Goal: Task Accomplishment & Management: Manage account settings

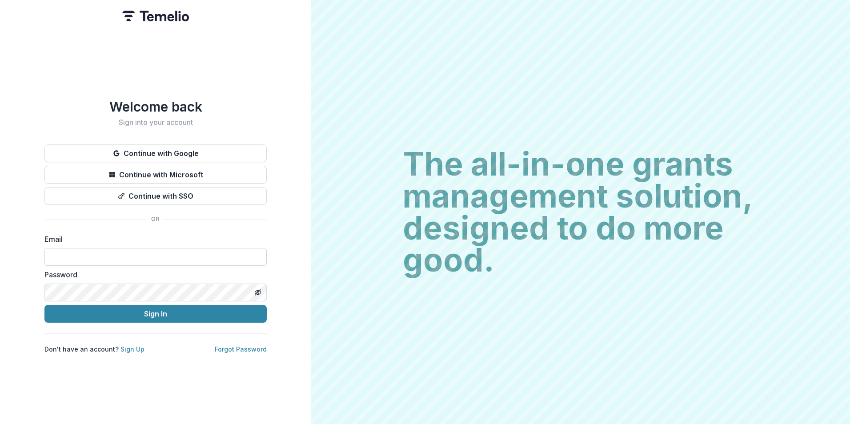
click at [127, 188] on input at bounding box center [155, 257] width 222 height 18
type input "**********"
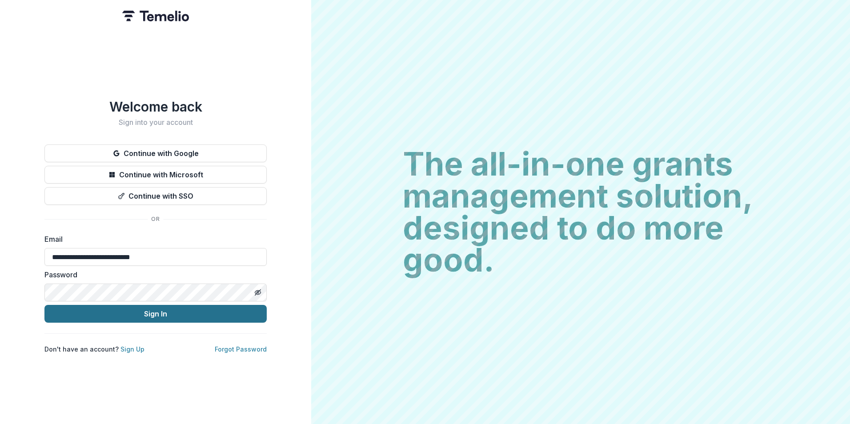
click at [232, 188] on button "Sign In" at bounding box center [155, 314] width 222 height 18
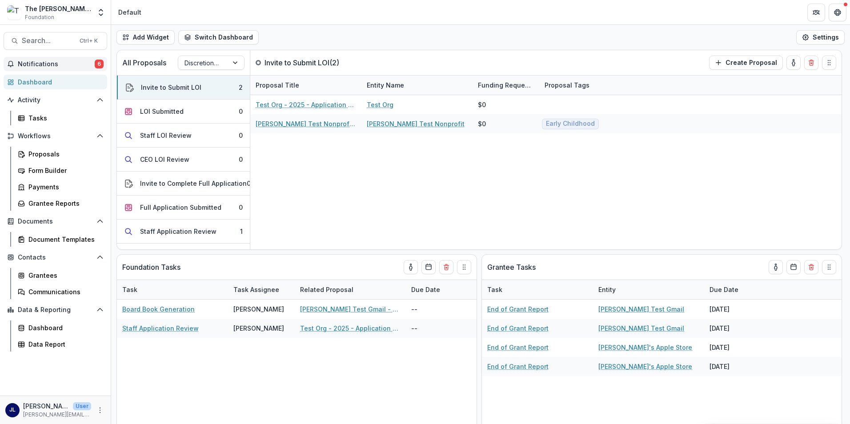
click at [62, 64] on span "Notifications" at bounding box center [56, 64] width 77 height 8
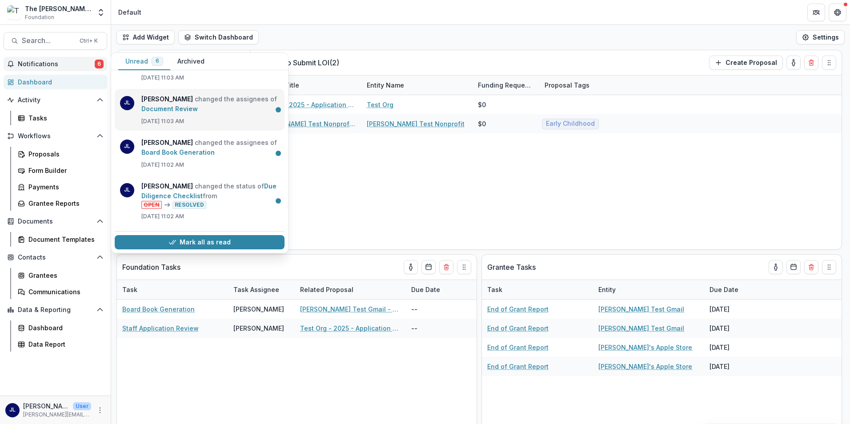
scroll to position [129, 0]
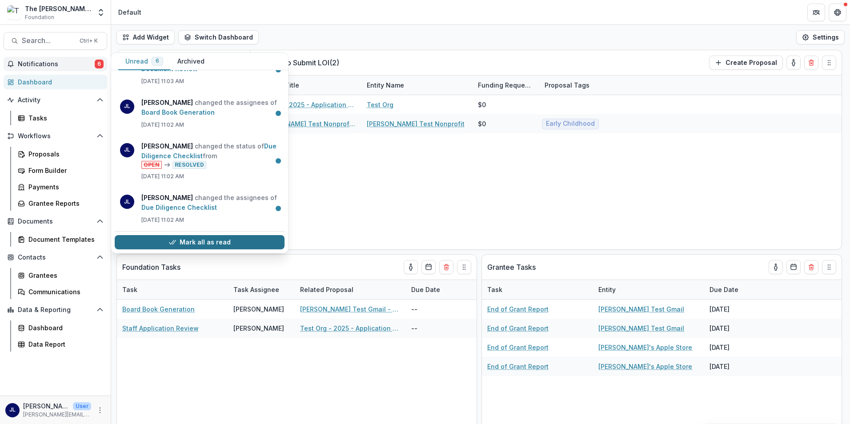
click at [214, 242] on button "Mark all as read" at bounding box center [200, 242] width 170 height 14
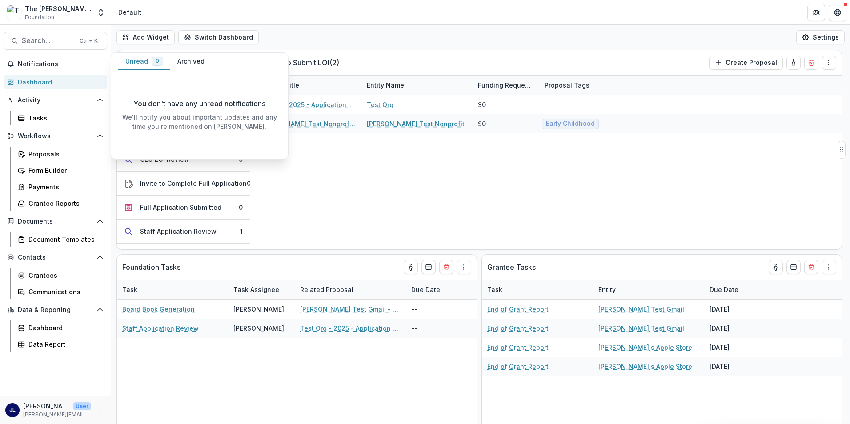
click at [426, 169] on div "Test Org - 2025 - Application questions over 25K Test Org $0 [PERSON_NAME] Test…" at bounding box center [545, 172] width 591 height 154
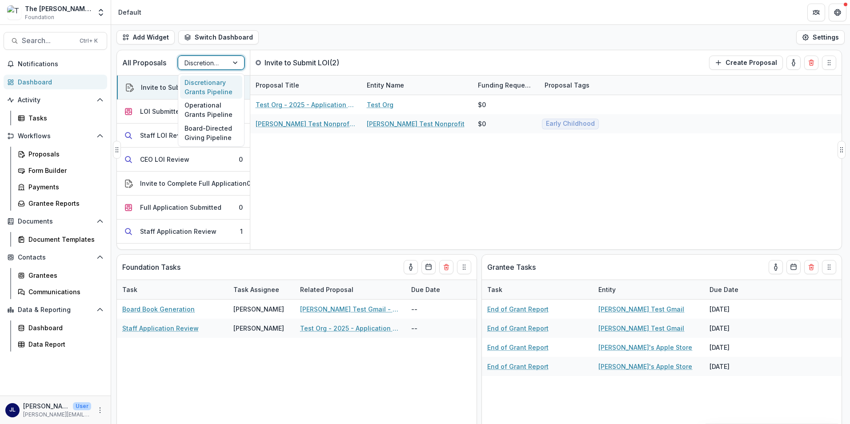
click at [199, 61] on div at bounding box center [203, 62] width 37 height 11
click at [221, 132] on div "Board-Directed Giving Pipeline" at bounding box center [211, 132] width 62 height 23
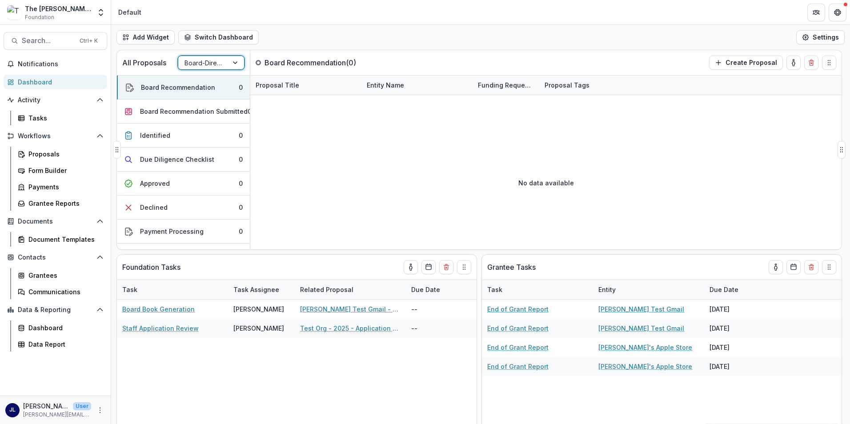
click at [200, 63] on div at bounding box center [203, 62] width 37 height 11
click at [215, 108] on div "Operational Grants Pipeline" at bounding box center [211, 110] width 62 height 23
click at [211, 67] on div at bounding box center [203, 62] width 37 height 11
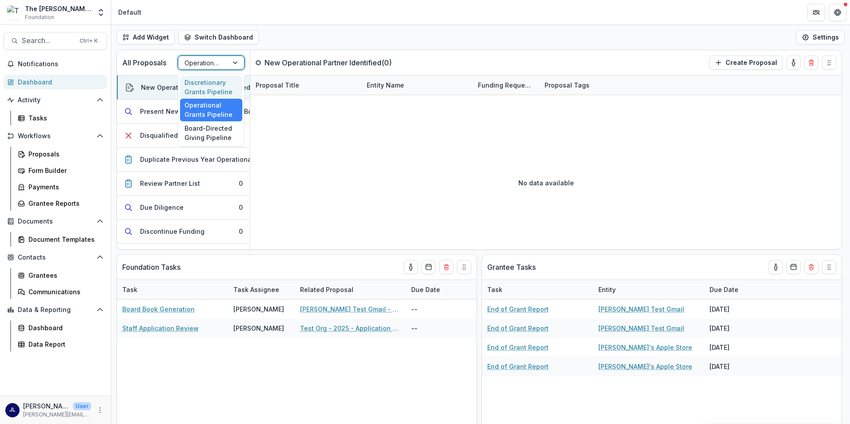
click at [212, 81] on div "Discretionary Grants Pipeline" at bounding box center [211, 87] width 62 height 23
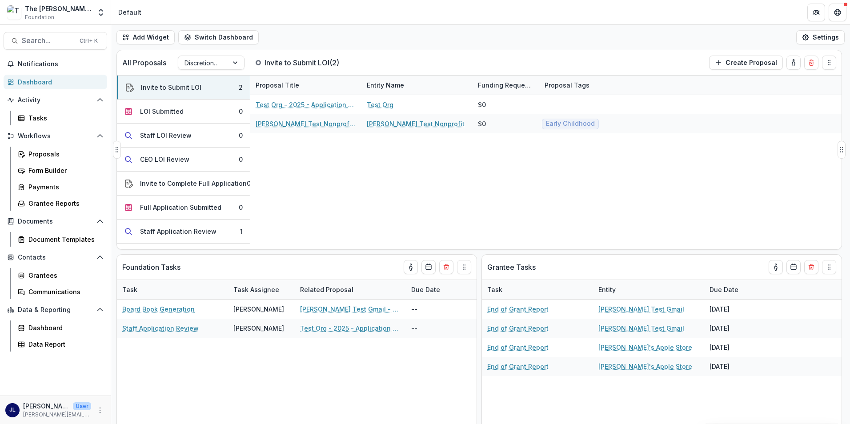
click at [351, 185] on div "Test Org - 2025 - Application questions over 25K Test Org $0 [PERSON_NAME] Test…" at bounding box center [545, 172] width 591 height 154
click at [213, 227] on button "Staff Application Review 1" at bounding box center [183, 232] width 133 height 24
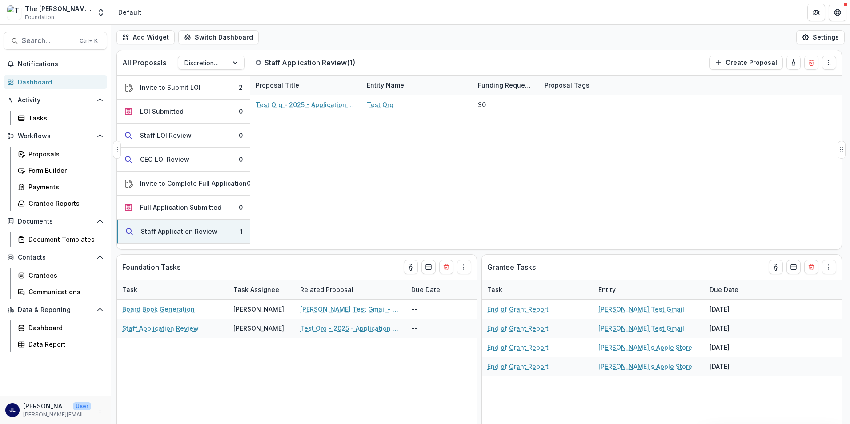
click at [460, 187] on div "Test Org - 2025 - Application questions over 25K Test Org $0" at bounding box center [545, 172] width 591 height 154
click at [749, 59] on button "Create Proposal" at bounding box center [746, 63] width 74 height 14
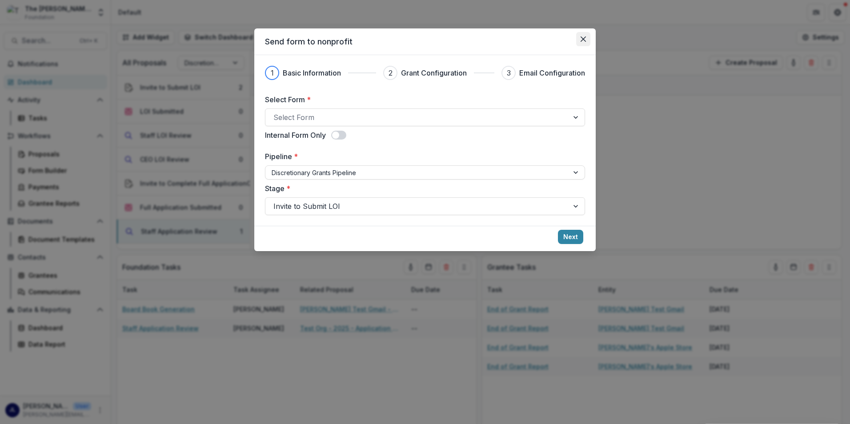
click at [581, 39] on icon "Close" at bounding box center [583, 38] width 5 height 5
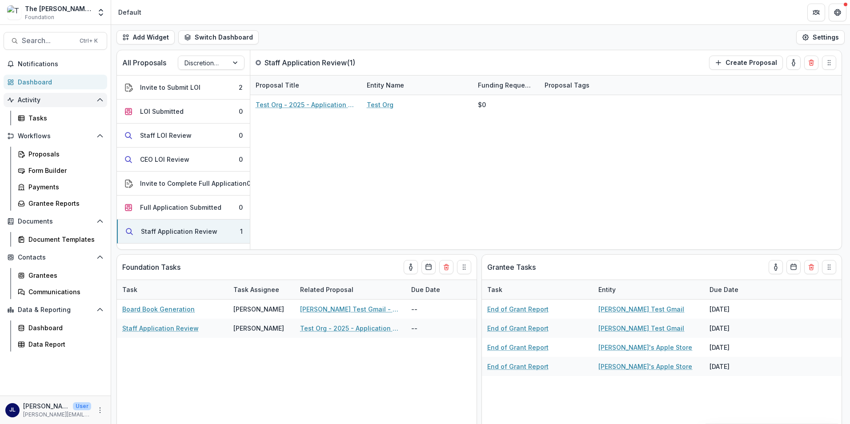
click at [17, 98] on button "Activity" at bounding box center [56, 100] width 104 height 14
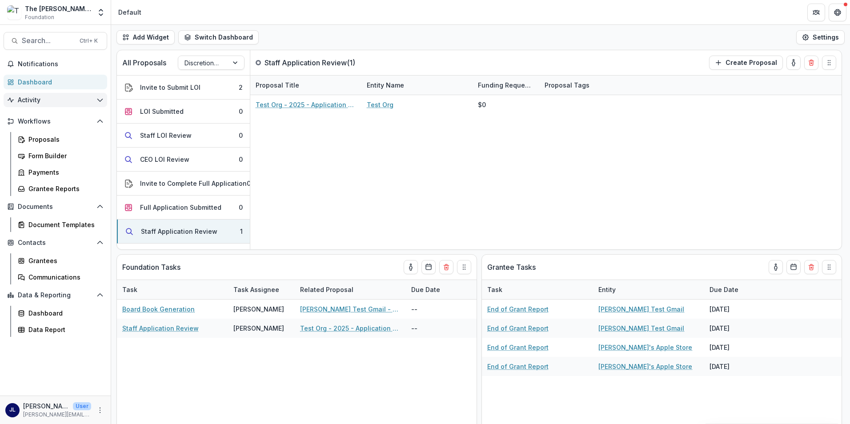
click at [17, 98] on button "Activity" at bounding box center [56, 100] width 104 height 14
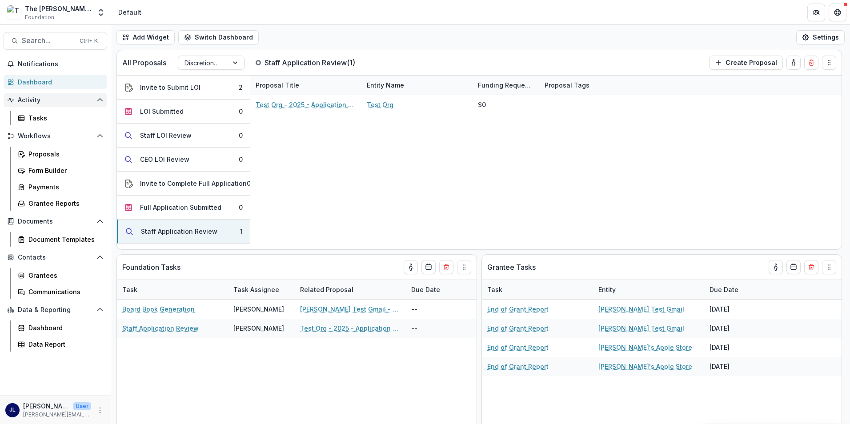
click at [21, 97] on span "Activity" at bounding box center [55, 100] width 75 height 8
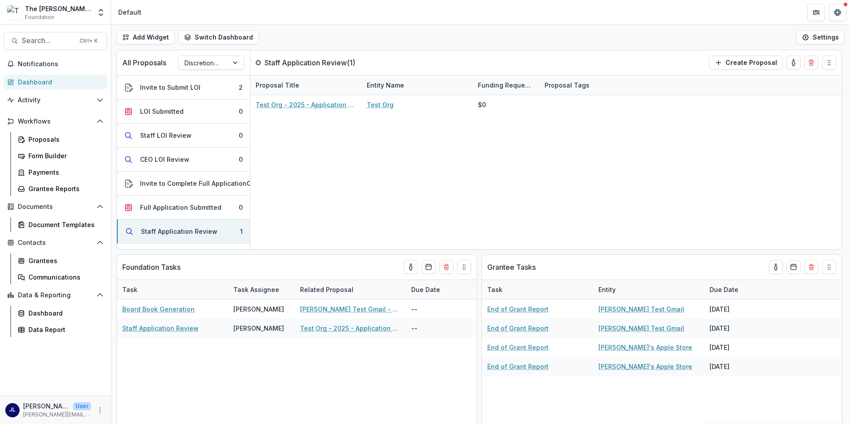
click at [20, 83] on div "Dashboard" at bounding box center [59, 81] width 82 height 9
click at [97, 413] on icon "More" at bounding box center [99, 410] width 7 height 7
click at [136, 393] on link "User Settings" at bounding box center [158, 391] width 95 height 15
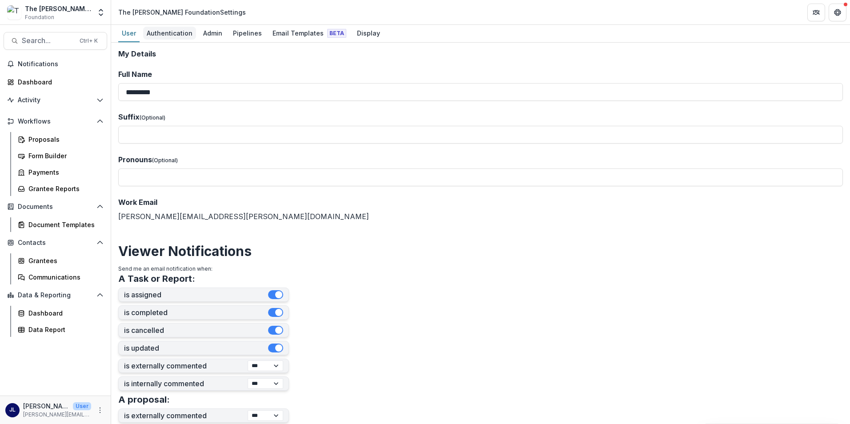
click at [160, 39] on div "Authentication" at bounding box center [169, 33] width 53 height 13
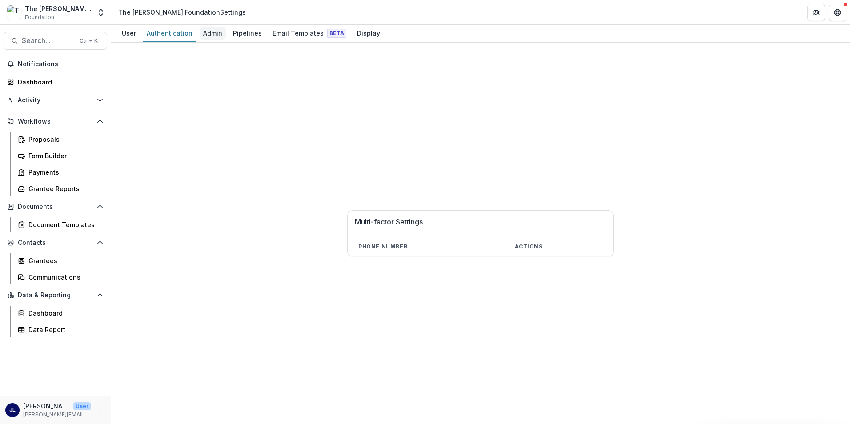
click at [209, 32] on div "Admin" at bounding box center [213, 33] width 26 height 13
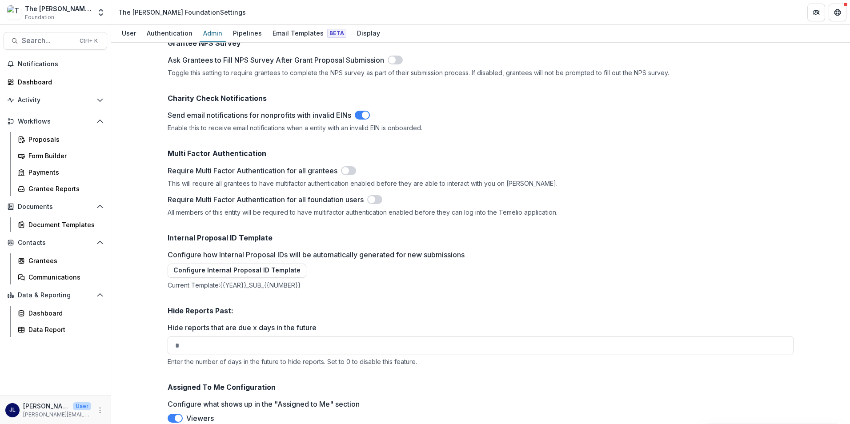
scroll to position [1362, 0]
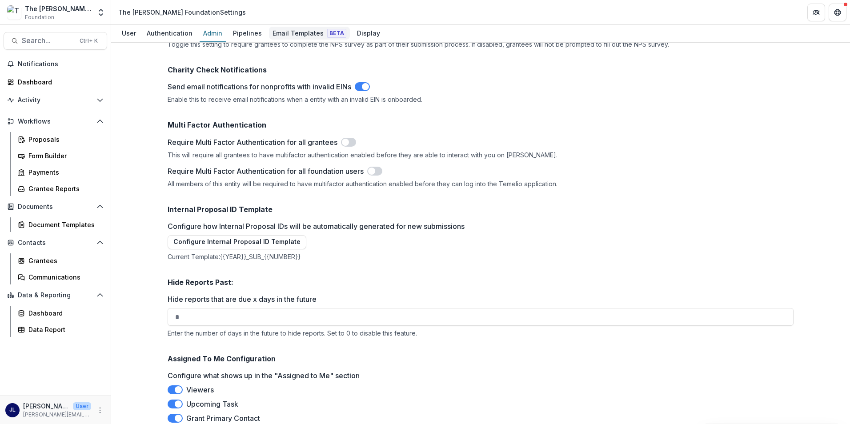
click at [294, 33] on div "Email Templates Beta" at bounding box center [309, 33] width 81 height 13
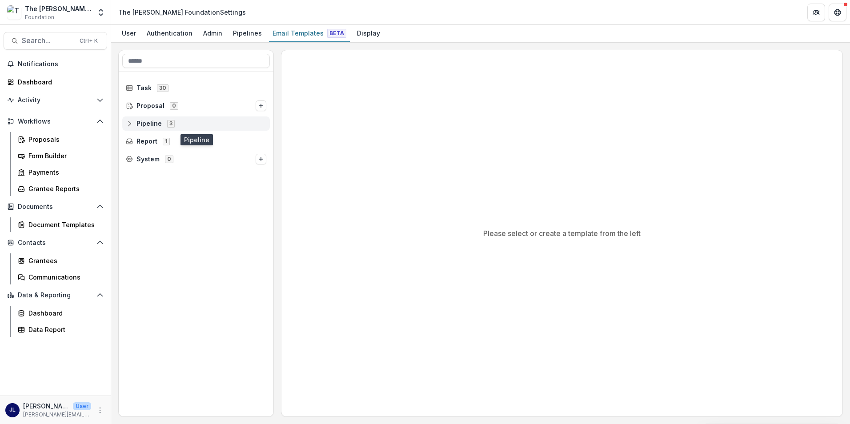
click at [138, 123] on span "Pipeline" at bounding box center [149, 124] width 25 height 8
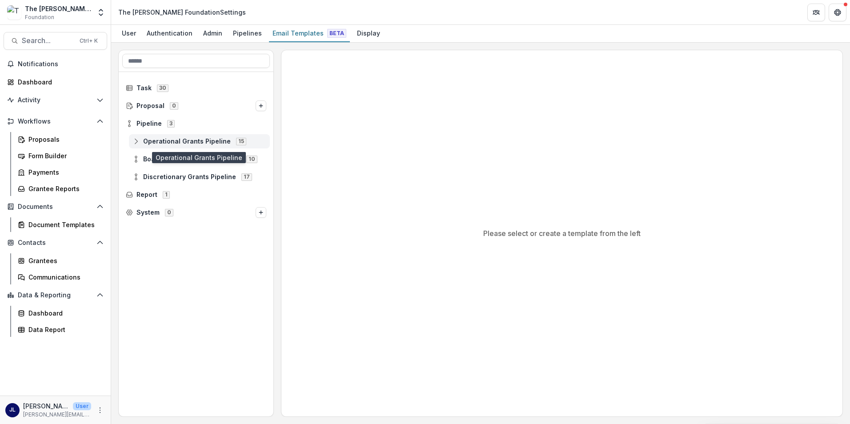
click at [188, 143] on span "Operational Grants Pipeline" at bounding box center [187, 142] width 88 height 8
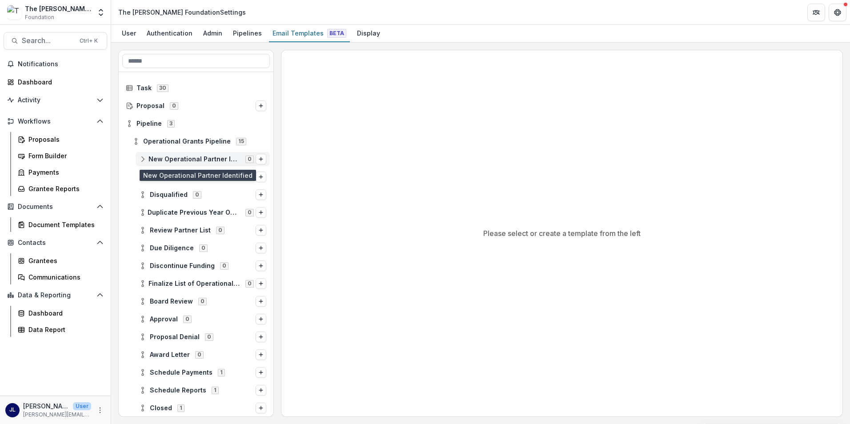
click at [179, 160] on span "New Operational Partner Identified" at bounding box center [195, 160] width 92 height 8
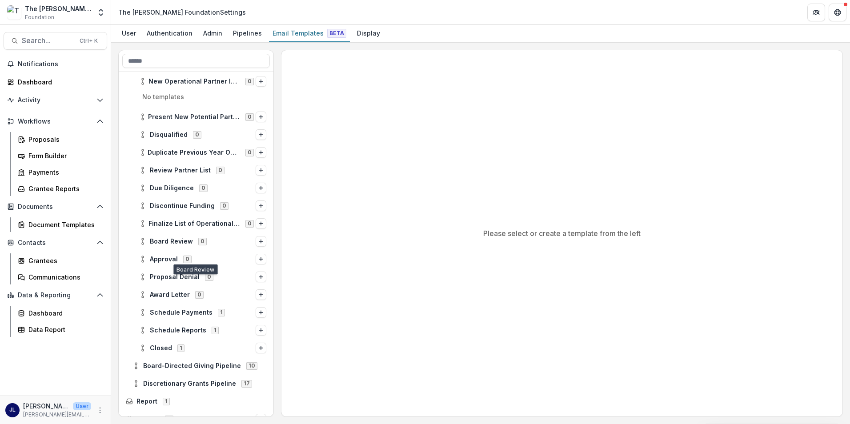
scroll to position [89, 0]
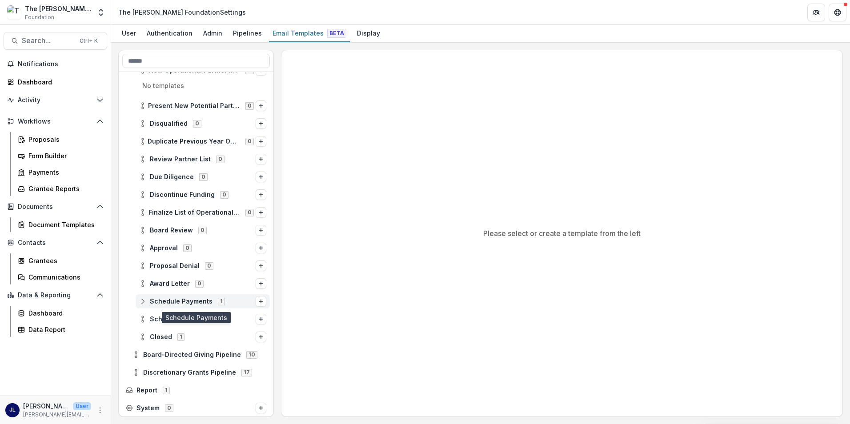
click at [175, 296] on div "Schedule Payments 1" at bounding box center [203, 301] width 134 height 14
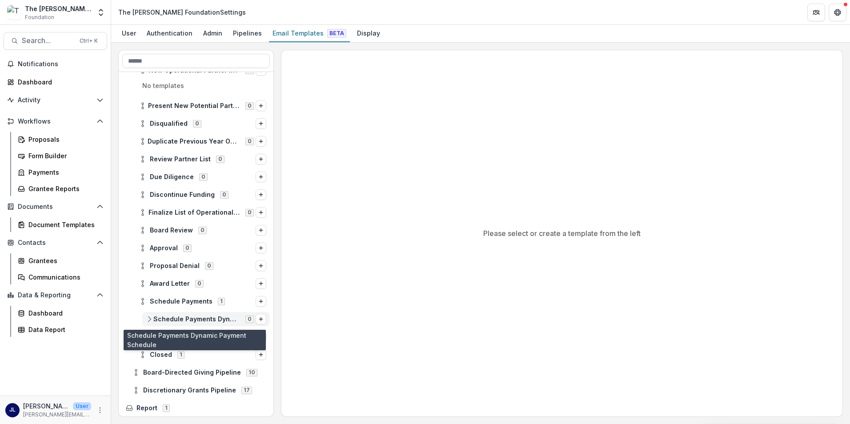
click at [177, 317] on span "Schedule Payments Dynamic Payment Schedule" at bounding box center [196, 320] width 87 height 8
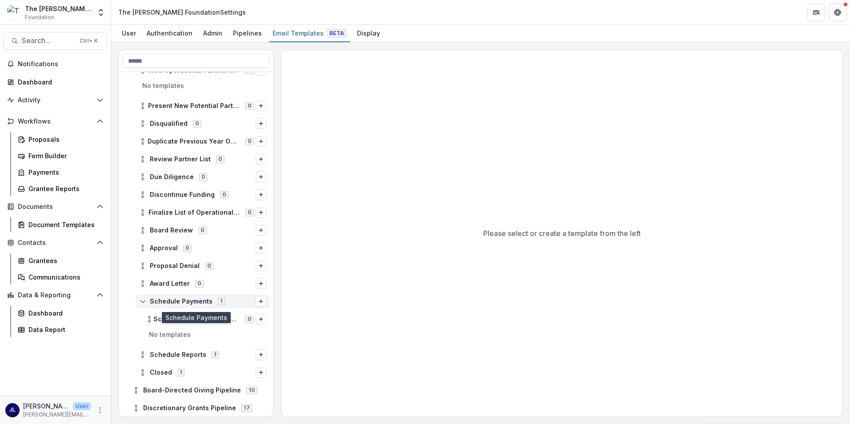
click at [182, 297] on div "Schedule Payments 1" at bounding box center [203, 301] width 134 height 14
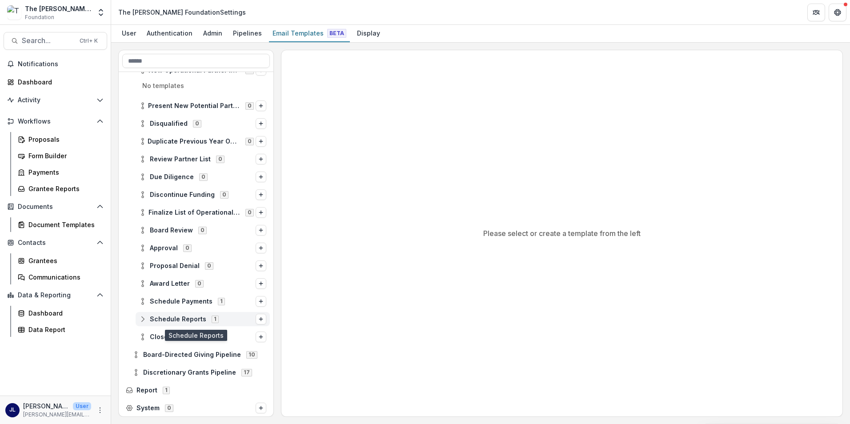
click at [212, 317] on span "1" at bounding box center [215, 319] width 7 height 7
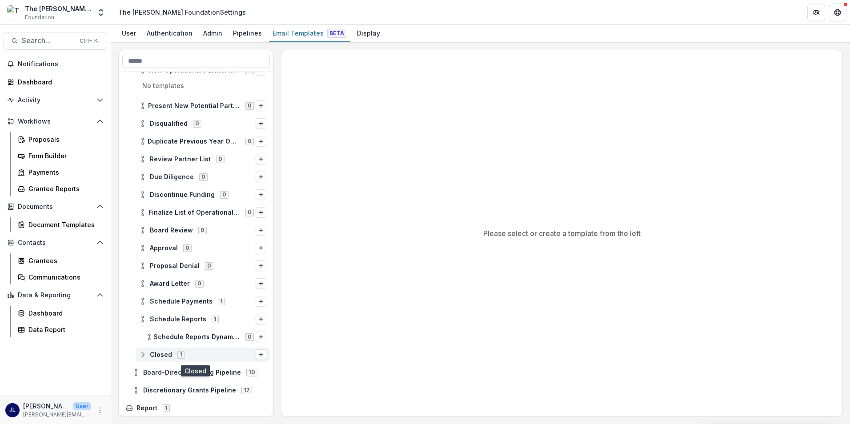
click at [162, 351] on span "Closed" at bounding box center [161, 355] width 22 height 8
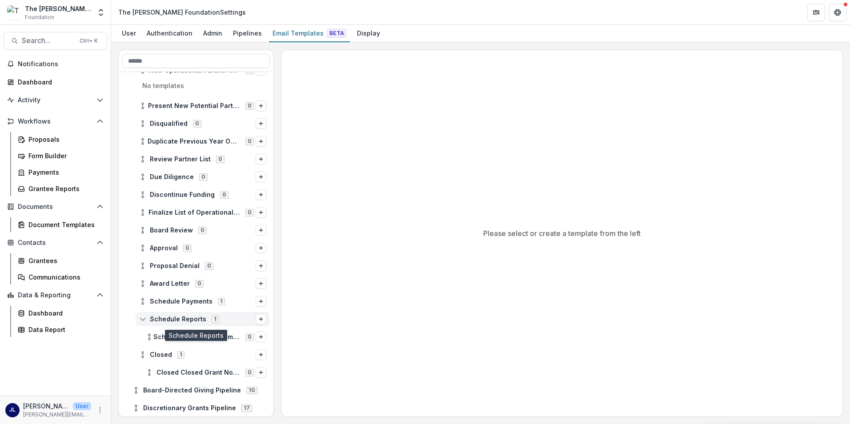
click at [194, 318] on span "Schedule Reports" at bounding box center [178, 320] width 56 height 8
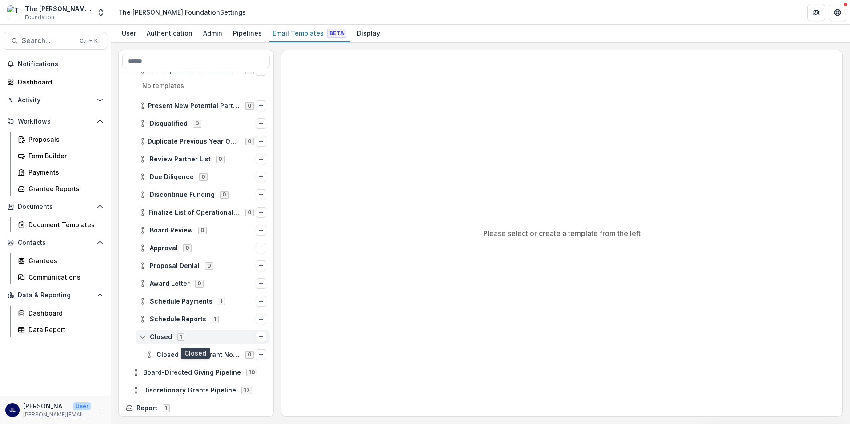
click at [172, 336] on span "Closed 1" at bounding box center [197, 337] width 117 height 8
click at [165, 336] on span "Closed" at bounding box center [161, 338] width 22 height 8
click at [170, 367] on div "Board-Directed Giving Pipeline 10" at bounding box center [199, 373] width 141 height 14
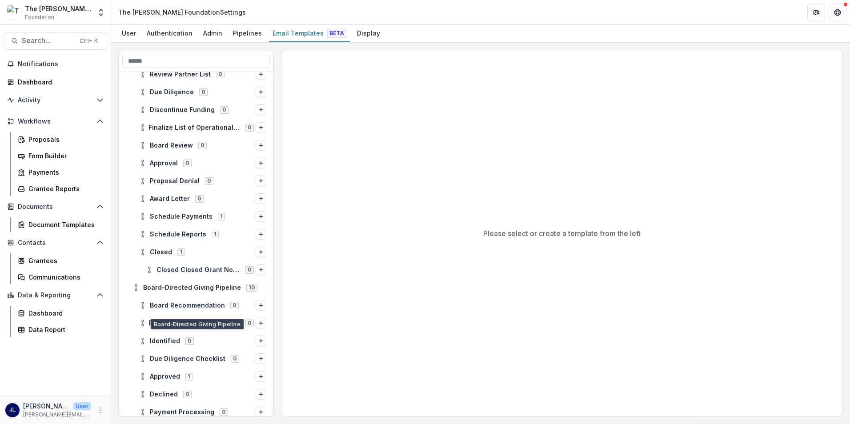
scroll to position [178, 0]
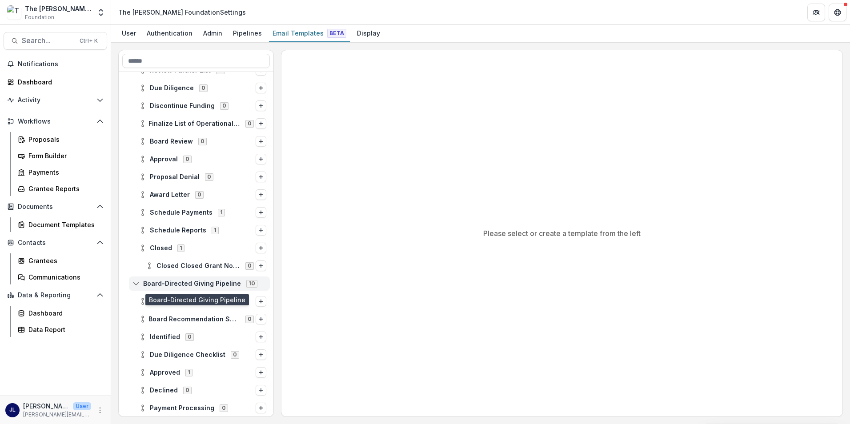
click at [180, 281] on span "Board-Directed Giving Pipeline" at bounding box center [192, 284] width 98 height 8
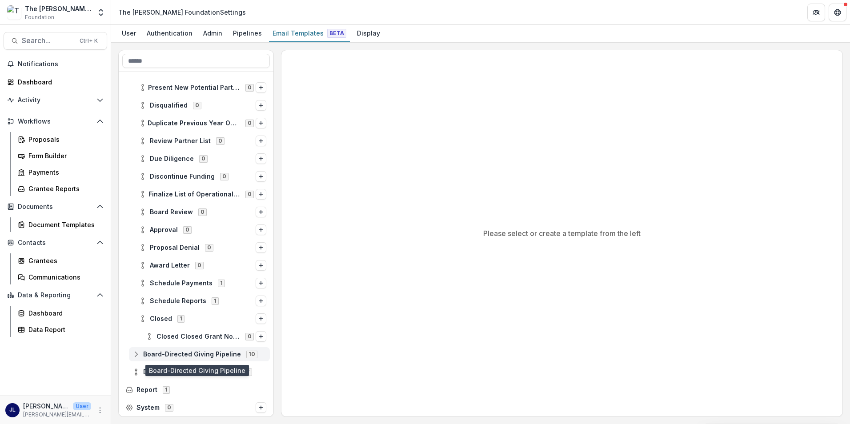
click at [190, 360] on div "Board-Directed Giving Pipeline 10" at bounding box center [199, 354] width 141 height 14
click at [246, 356] on span "10" at bounding box center [251, 354] width 11 height 7
click at [241, 371] on span "17" at bounding box center [246, 372] width 11 height 7
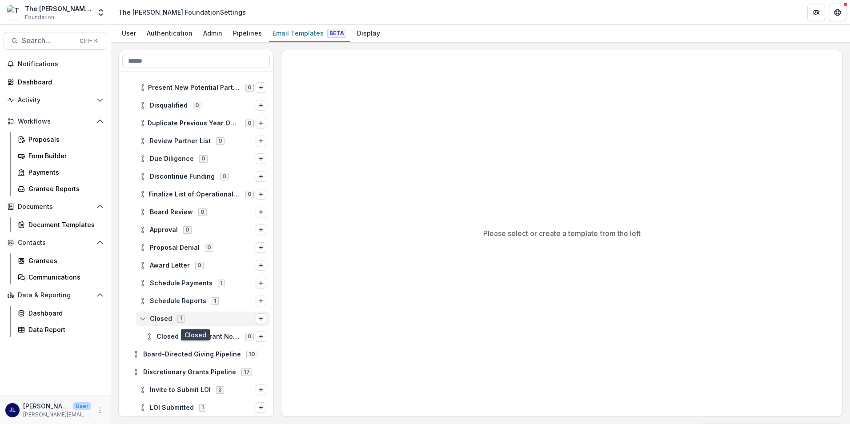
click at [147, 320] on span "Closed 1" at bounding box center [197, 319] width 117 height 8
click at [193, 334] on span "Board-Directed Giving Pipeline" at bounding box center [192, 337] width 98 height 8
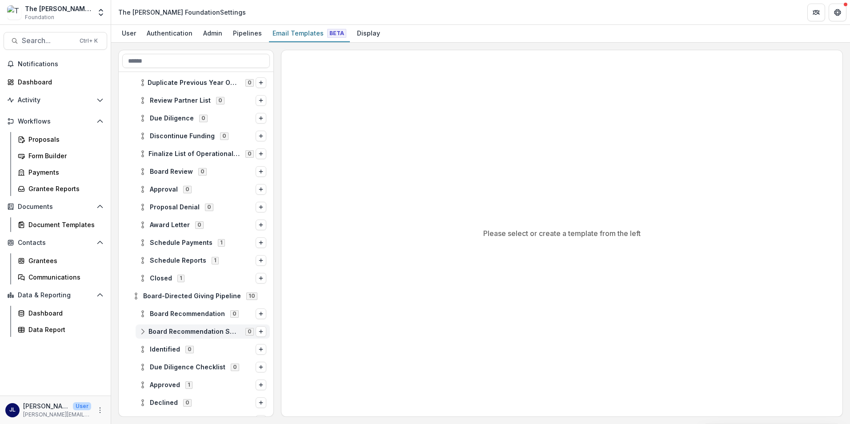
scroll to position [196, 0]
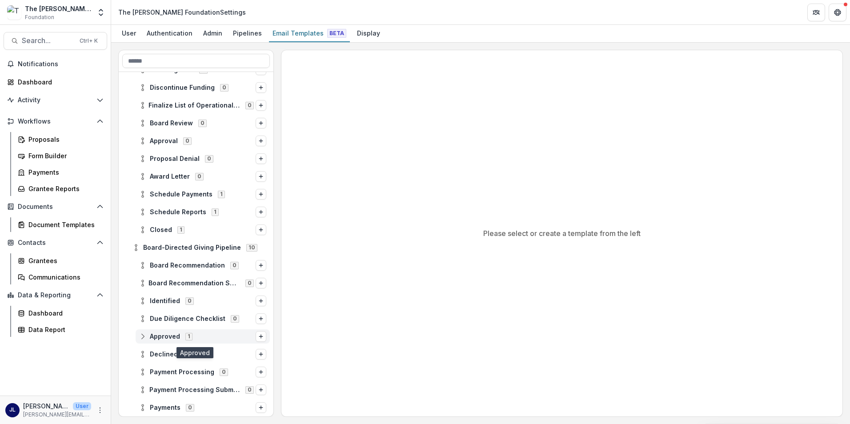
click at [153, 335] on span "Approved" at bounding box center [165, 337] width 30 height 8
click at [174, 356] on span "Approval – Board Directed" at bounding box center [212, 355] width 110 height 8
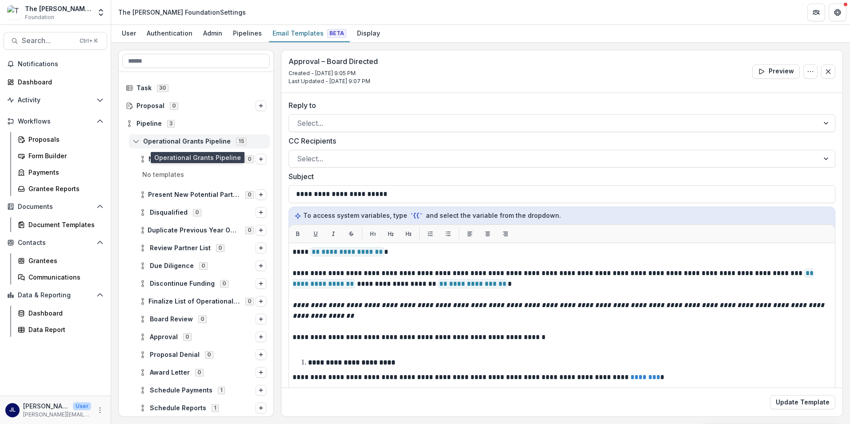
click at [139, 140] on icon at bounding box center [136, 141] width 7 height 7
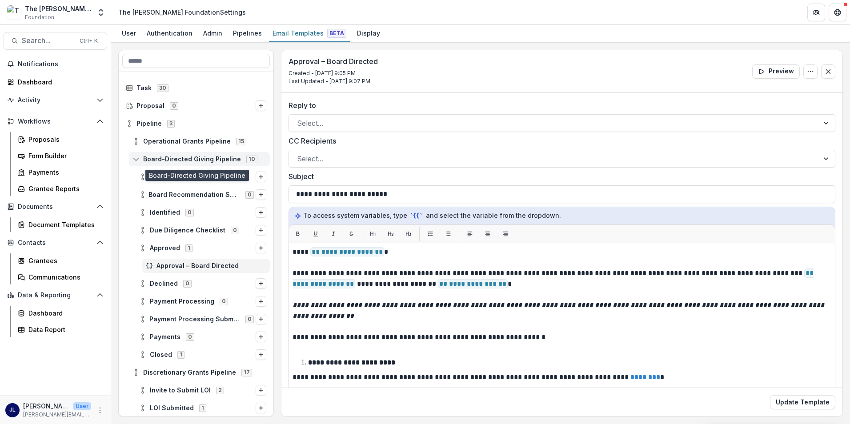
click at [137, 159] on icon at bounding box center [136, 159] width 7 height 7
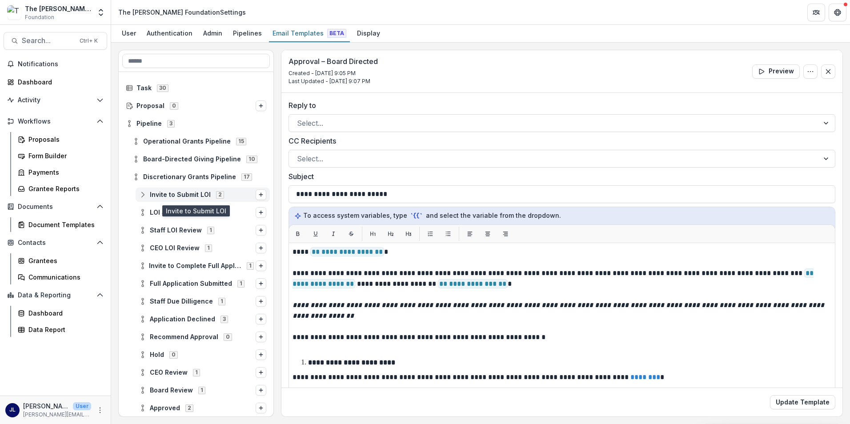
click at [170, 197] on span "Invite to Submit LOI" at bounding box center [180, 195] width 61 height 8
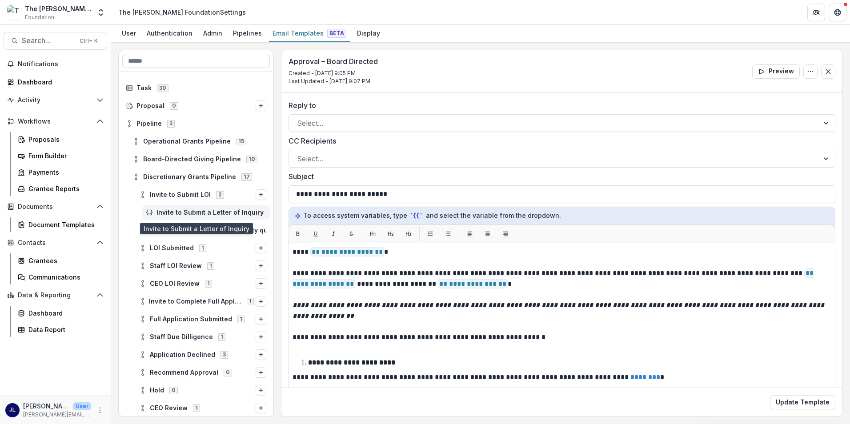
click at [177, 211] on span "Invite to Submit a Letter of Inquiry" at bounding box center [212, 213] width 110 height 8
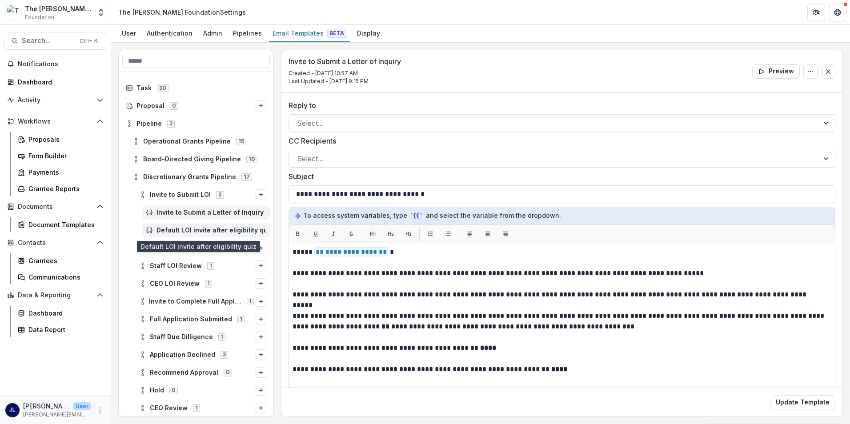
click at [178, 231] on span "Default LOI invite after eligibility quiz" at bounding box center [212, 231] width 110 height 8
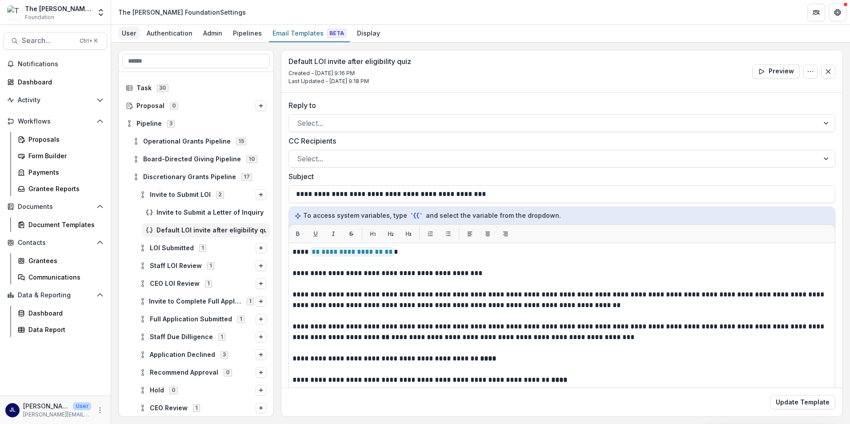
click at [130, 34] on div "User" at bounding box center [128, 33] width 21 height 13
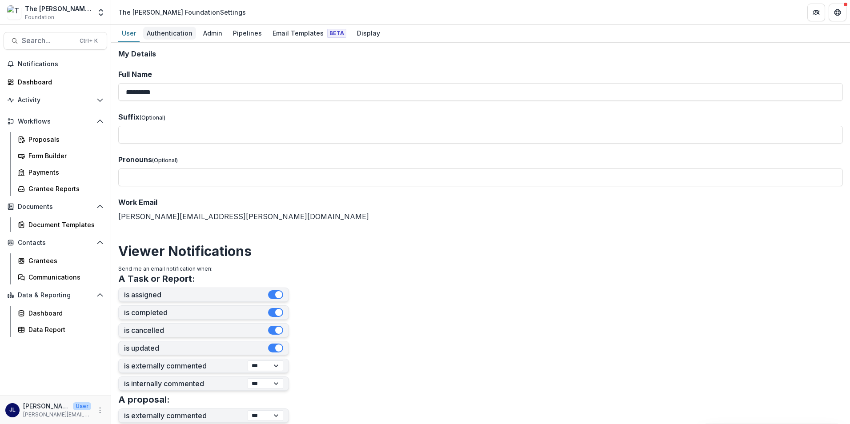
click at [163, 29] on div "Authentication" at bounding box center [169, 33] width 53 height 13
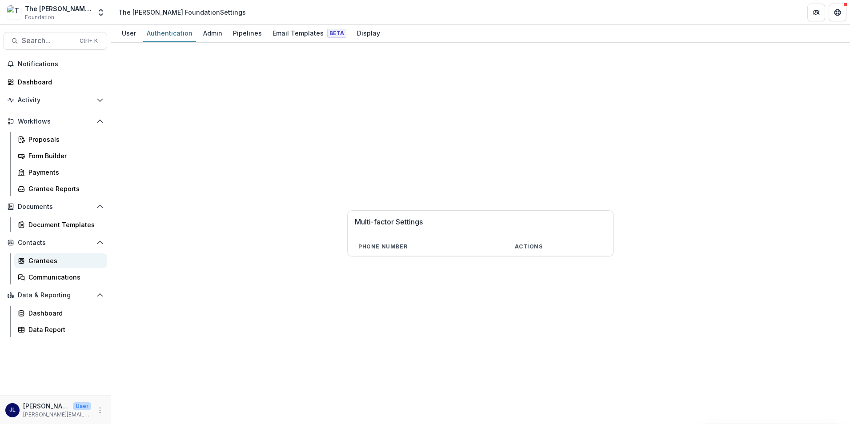
click at [35, 261] on div "Grantees" at bounding box center [64, 260] width 72 height 9
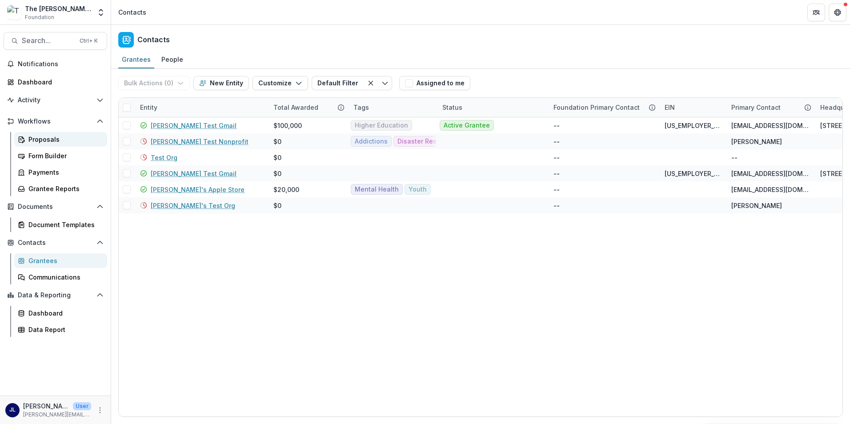
click at [40, 135] on div "Proposals" at bounding box center [64, 139] width 72 height 9
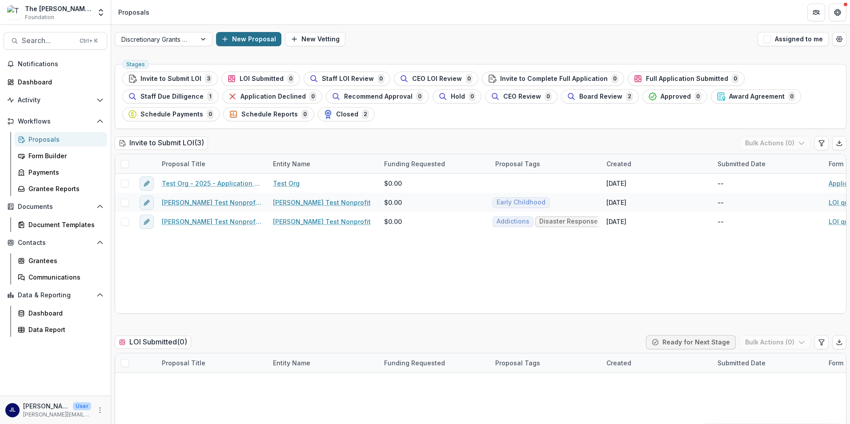
click at [257, 41] on button "New Proposal" at bounding box center [248, 39] width 65 height 14
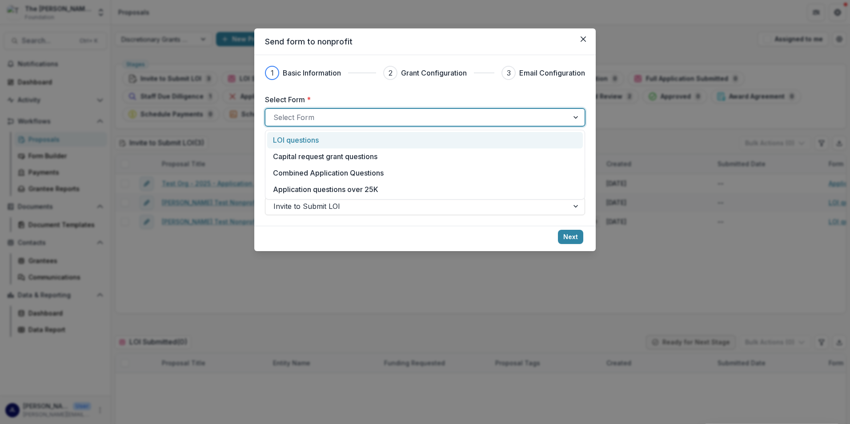
click at [299, 121] on div at bounding box center [416, 117] width 287 height 12
click at [308, 145] on p "LOI questions" at bounding box center [296, 140] width 46 height 11
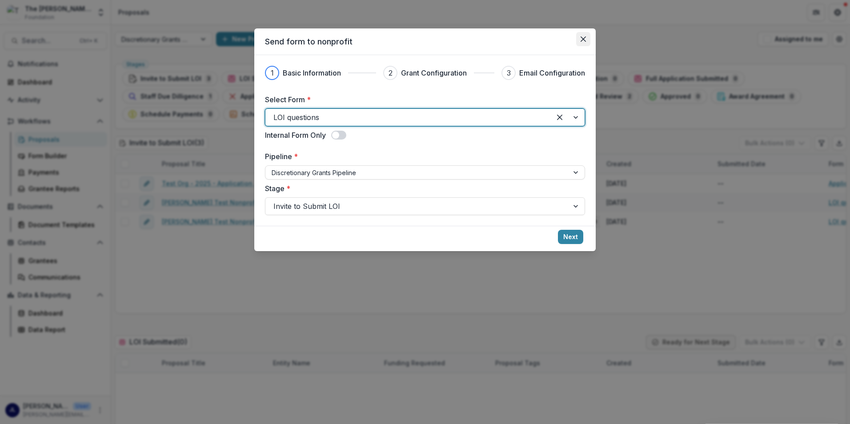
click at [578, 38] on button "Close" at bounding box center [583, 39] width 14 height 14
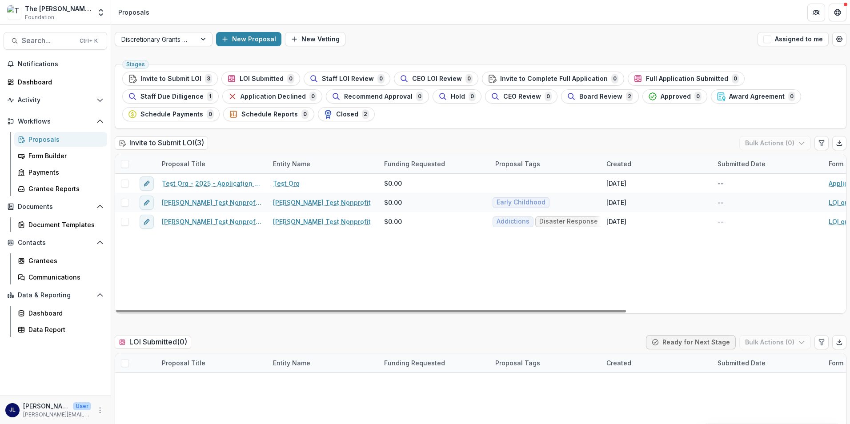
click at [63, 139] on div "Proposals" at bounding box center [64, 139] width 72 height 9
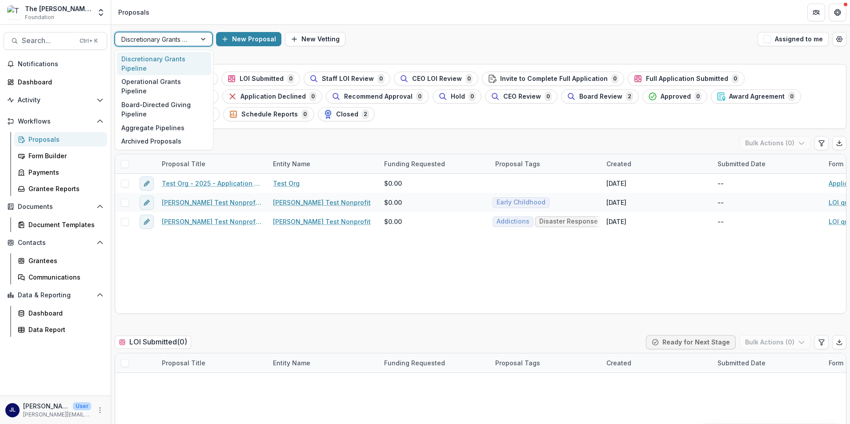
click at [196, 37] on div "Discretionary Grants Pipeline" at bounding box center [155, 39] width 81 height 13
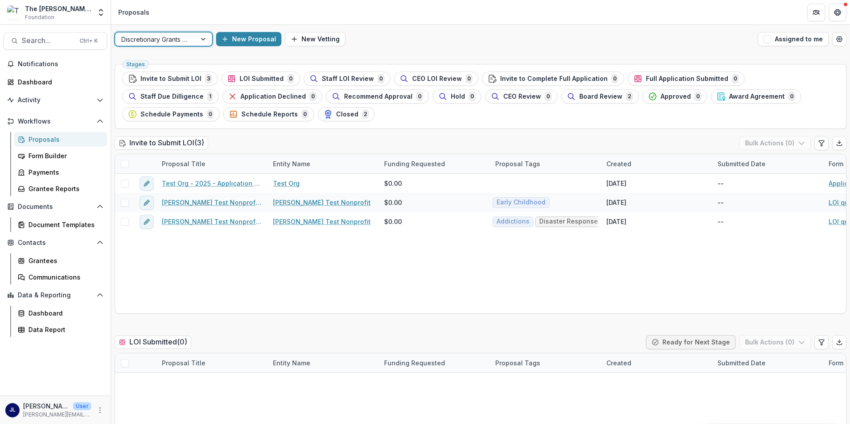
click at [192, 39] on div "Discretionary Grants Pipeline" at bounding box center [155, 39] width 81 height 13
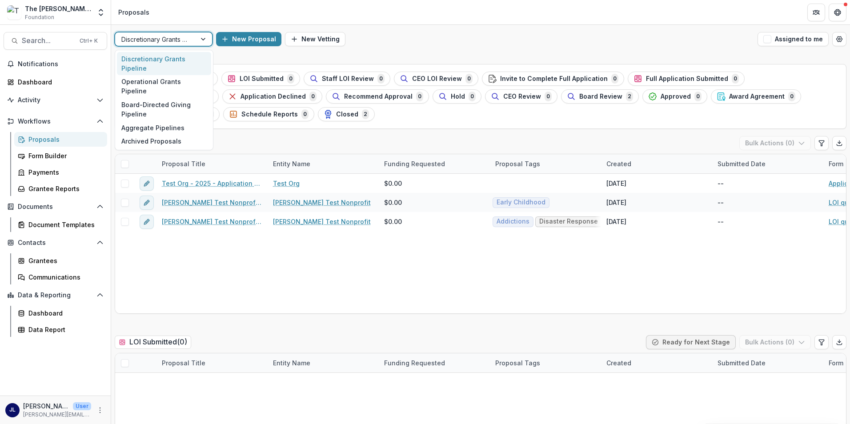
click at [192, 39] on div "Discretionary Grants Pipeline" at bounding box center [155, 39] width 81 height 13
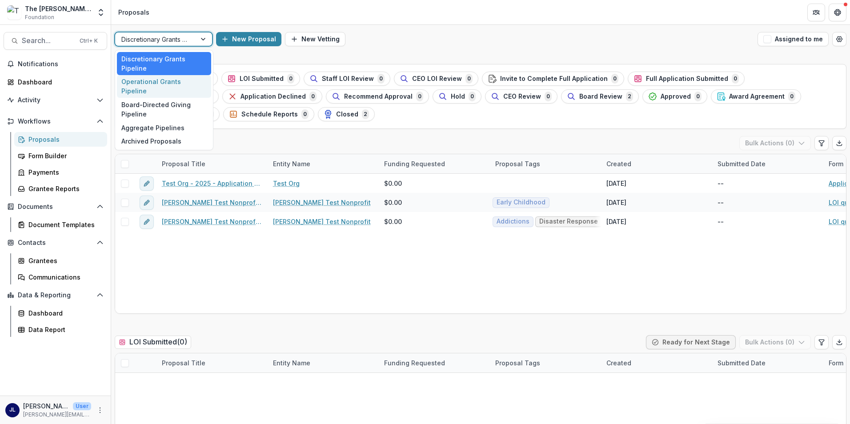
click at [189, 87] on div "Operational Grants Pipeline" at bounding box center [164, 86] width 94 height 23
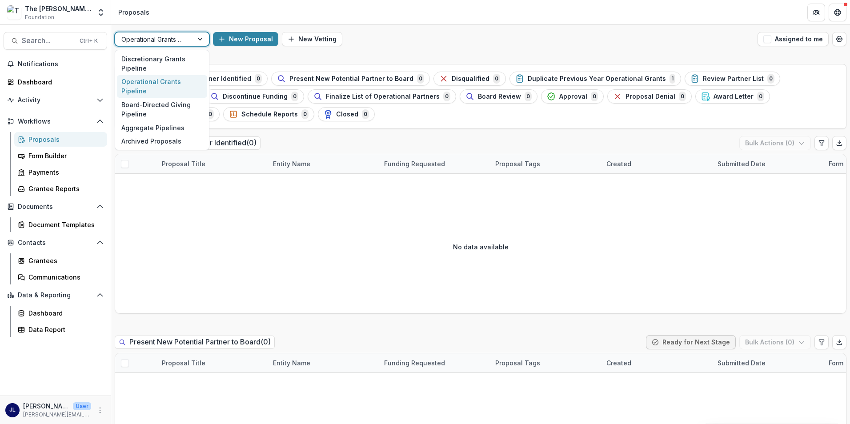
click at [180, 42] on div at bounding box center [153, 39] width 65 height 11
click at [178, 83] on div "Operational Grants Pipeline" at bounding box center [162, 86] width 90 height 23
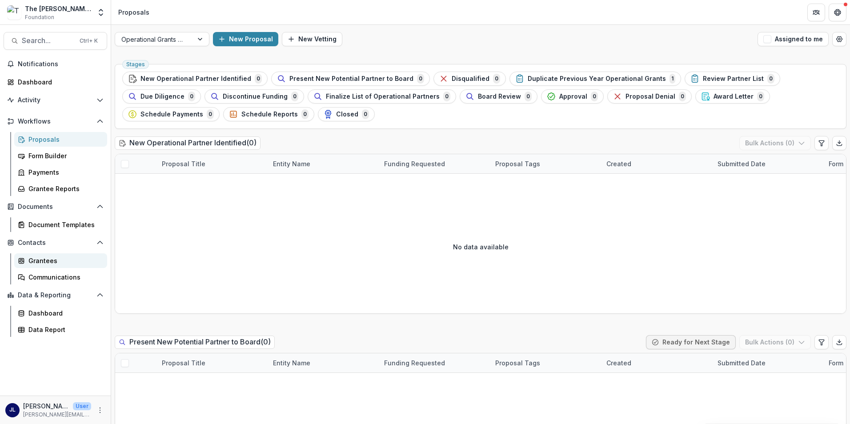
click at [42, 257] on div "Grantees" at bounding box center [64, 260] width 72 height 9
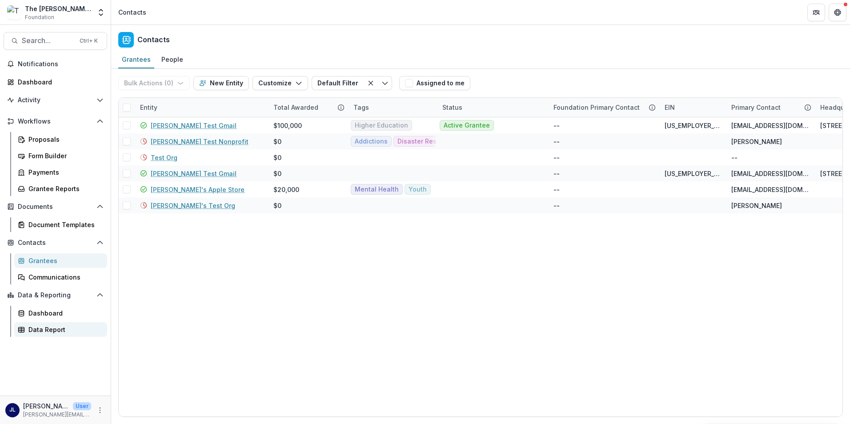
click at [75, 327] on div "Data Report" at bounding box center [64, 329] width 72 height 9
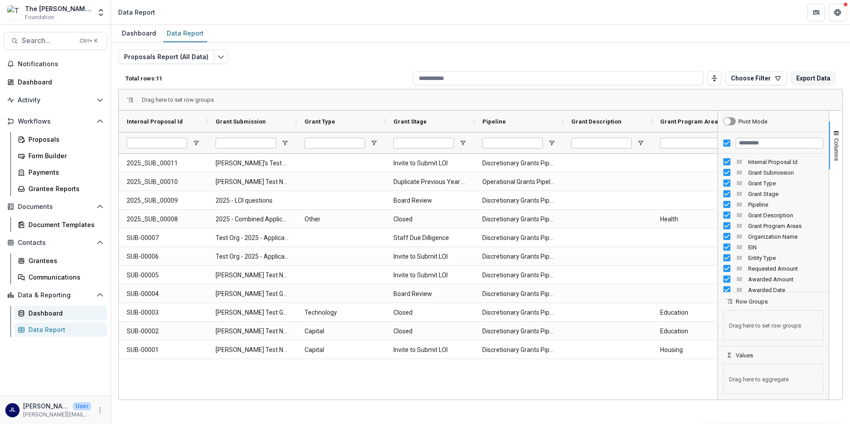
click at [73, 311] on div "Dashboard" at bounding box center [64, 313] width 72 height 9
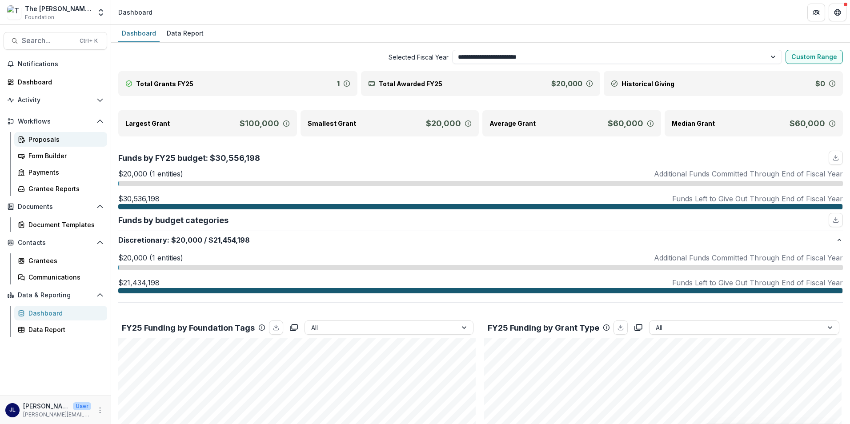
click at [36, 140] on div "Proposals" at bounding box center [64, 139] width 72 height 9
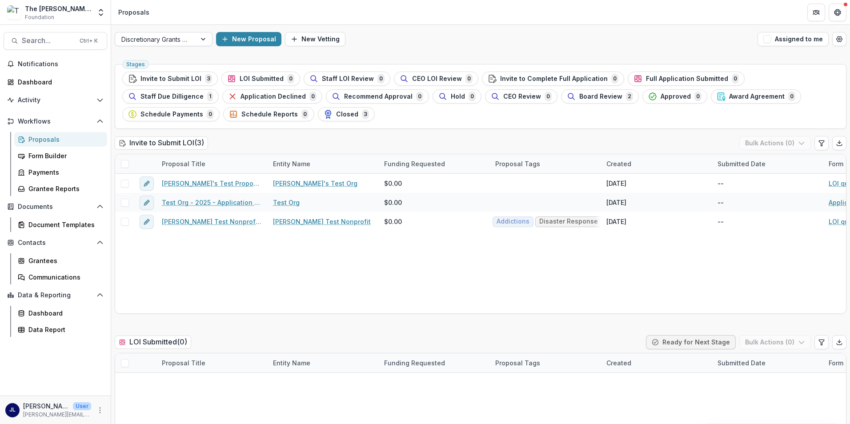
click at [207, 40] on div at bounding box center [204, 38] width 16 height 13
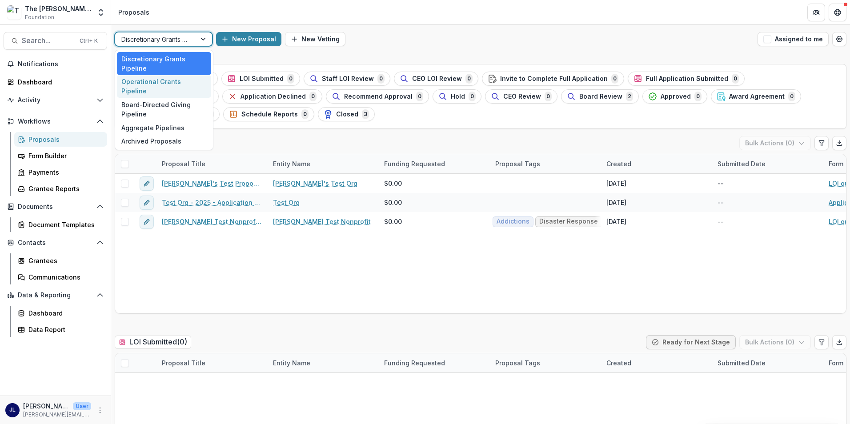
click at [187, 82] on div "Operational Grants Pipeline" at bounding box center [164, 86] width 94 height 23
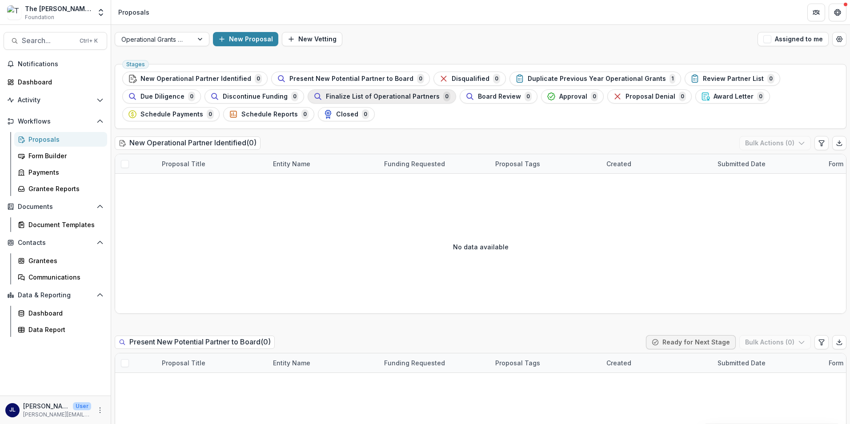
click at [326, 97] on span "Finalize List of Operational Partners" at bounding box center [383, 97] width 114 height 8
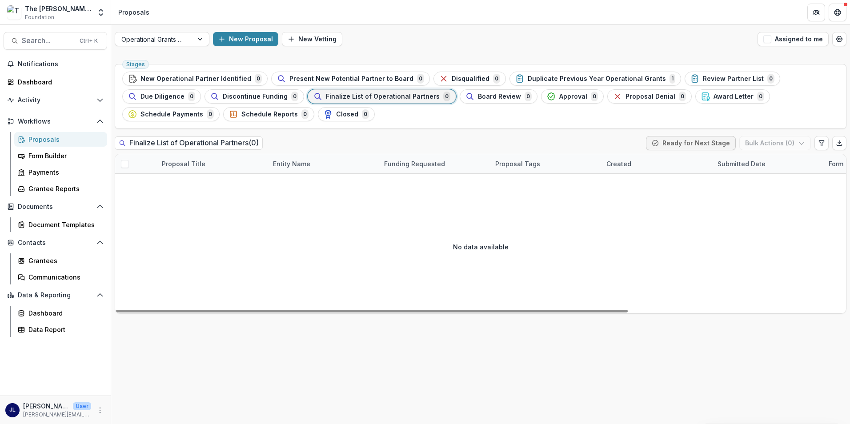
click at [337, 121] on ul "Stages New Operational Partner Identified 0 Present New Potential Partner to Bo…" at bounding box center [480, 97] width 717 height 50
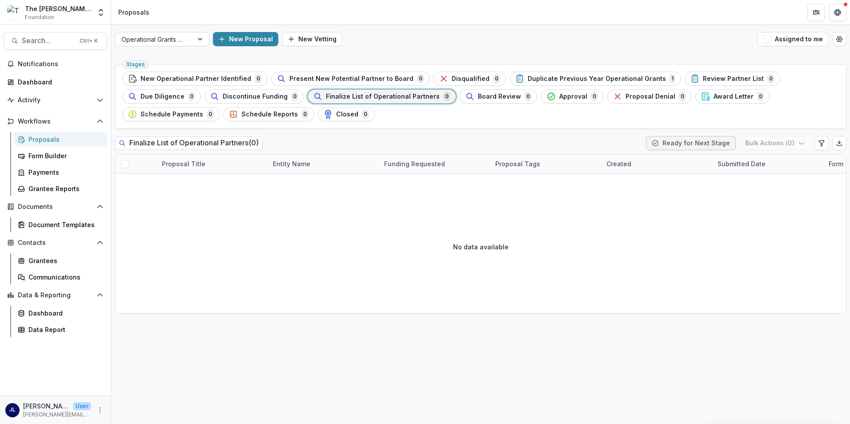
click at [44, 141] on div "Proposals" at bounding box center [64, 139] width 72 height 9
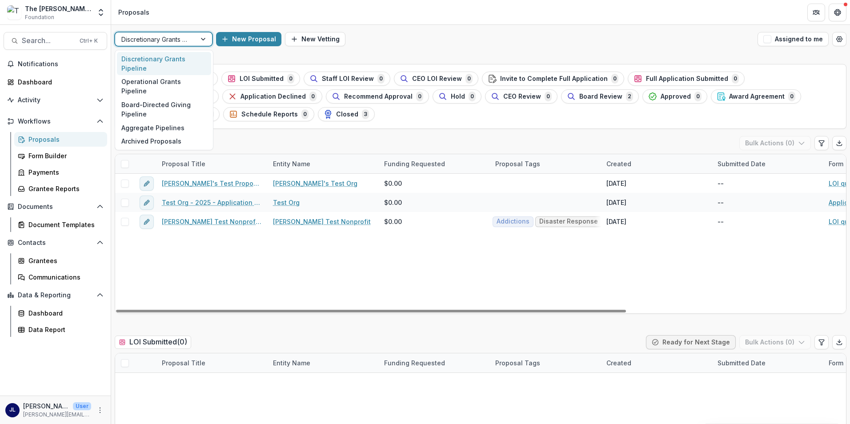
click at [151, 40] on div at bounding box center [155, 39] width 68 height 11
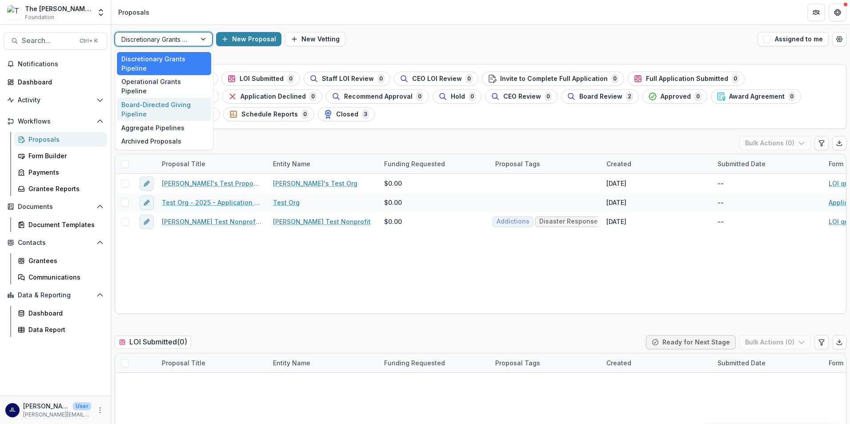
click at [160, 98] on div "Board-Directed Giving Pipeline" at bounding box center [164, 109] width 94 height 23
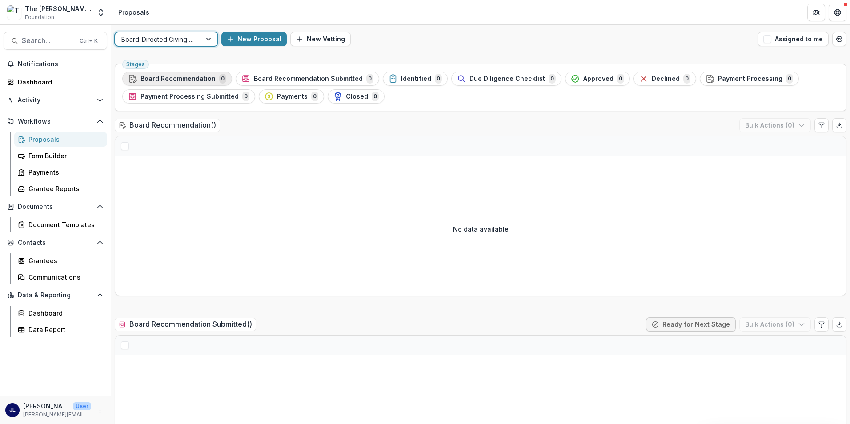
click at [185, 79] on span "Board Recommendation" at bounding box center [178, 79] width 75 height 8
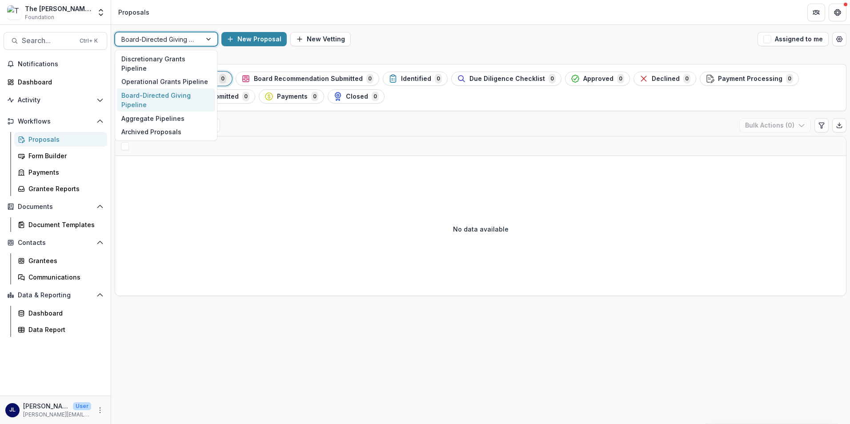
click at [174, 40] on div at bounding box center [158, 39] width 74 height 11
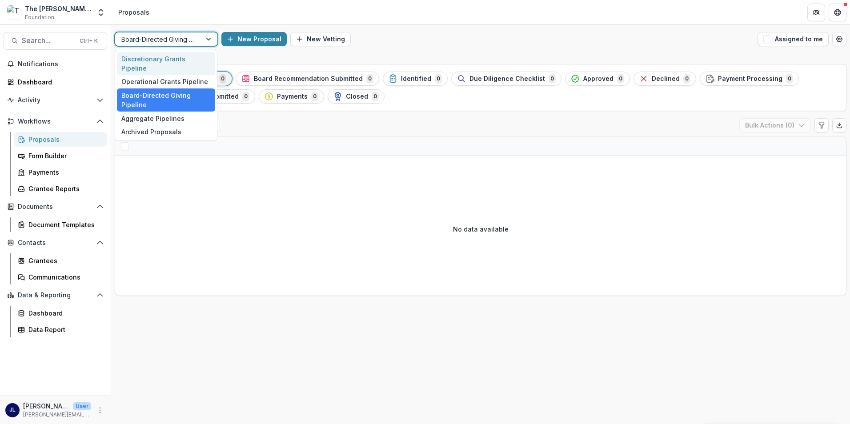
click at [170, 59] on div "Discretionary Grants Pipeline" at bounding box center [166, 63] width 98 height 23
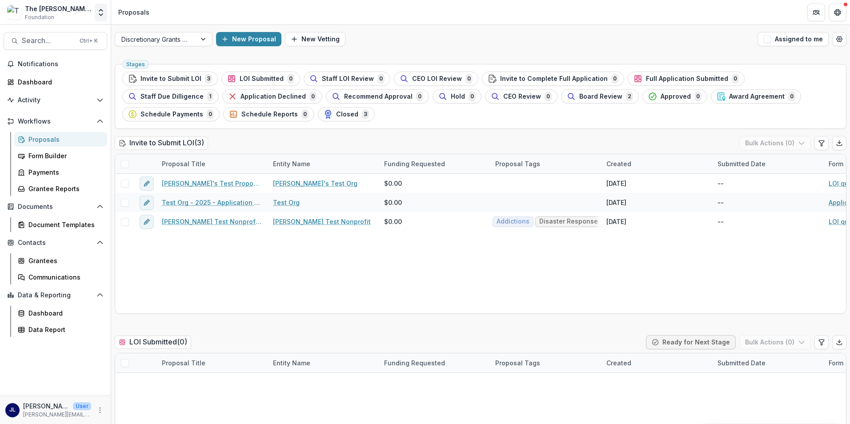
click at [101, 13] on icon "Open entity switcher" at bounding box center [100, 12] width 9 height 9
